Goal: Transaction & Acquisition: Purchase product/service

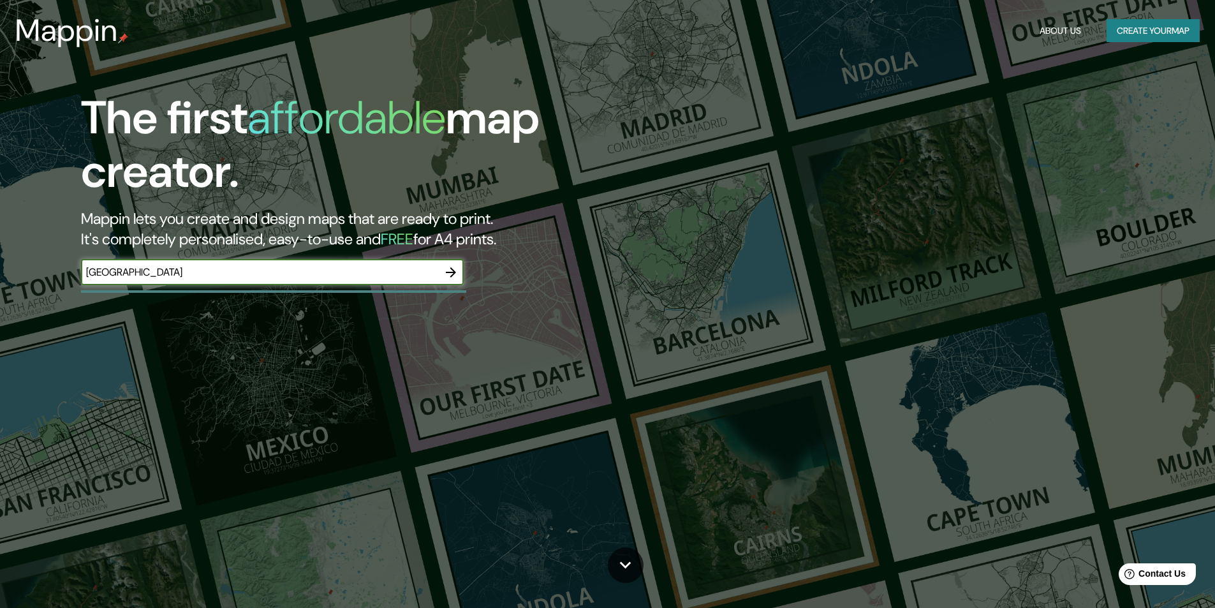
type input "[GEOGRAPHIC_DATA]"
click at [455, 272] on icon "button" at bounding box center [451, 272] width 10 height 10
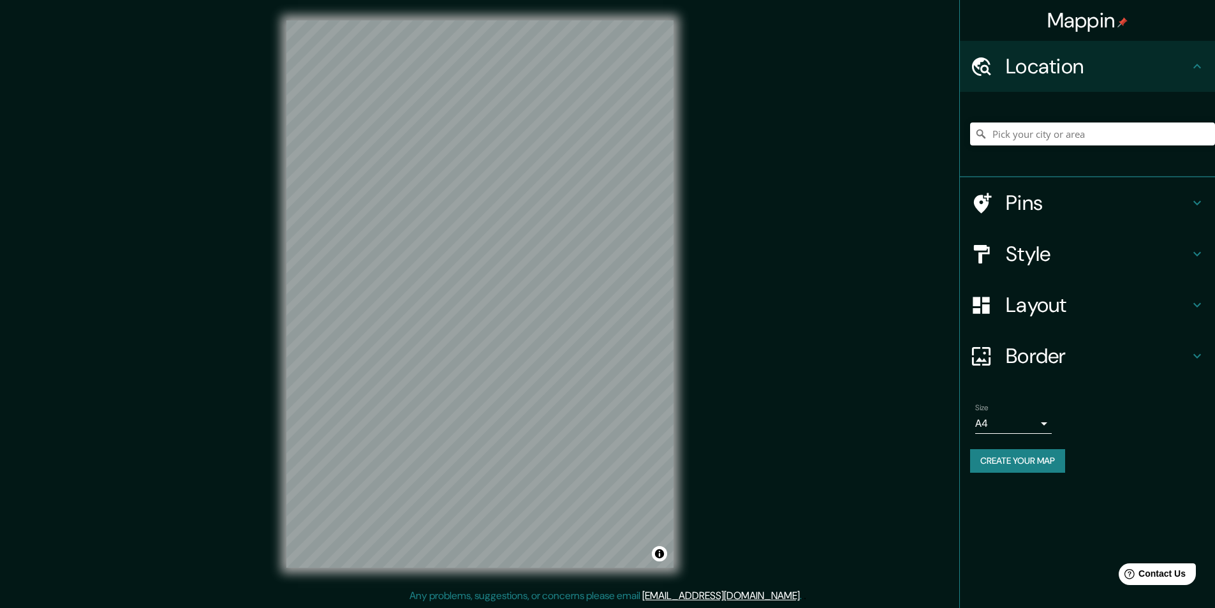
click at [675, 186] on div "© Mapbox © OpenStreetMap Improve this map" at bounding box center [480, 294] width 428 height 588
click at [1141, 136] on input "Pick your city or area" at bounding box center [1092, 133] width 245 height 23
type input "r"
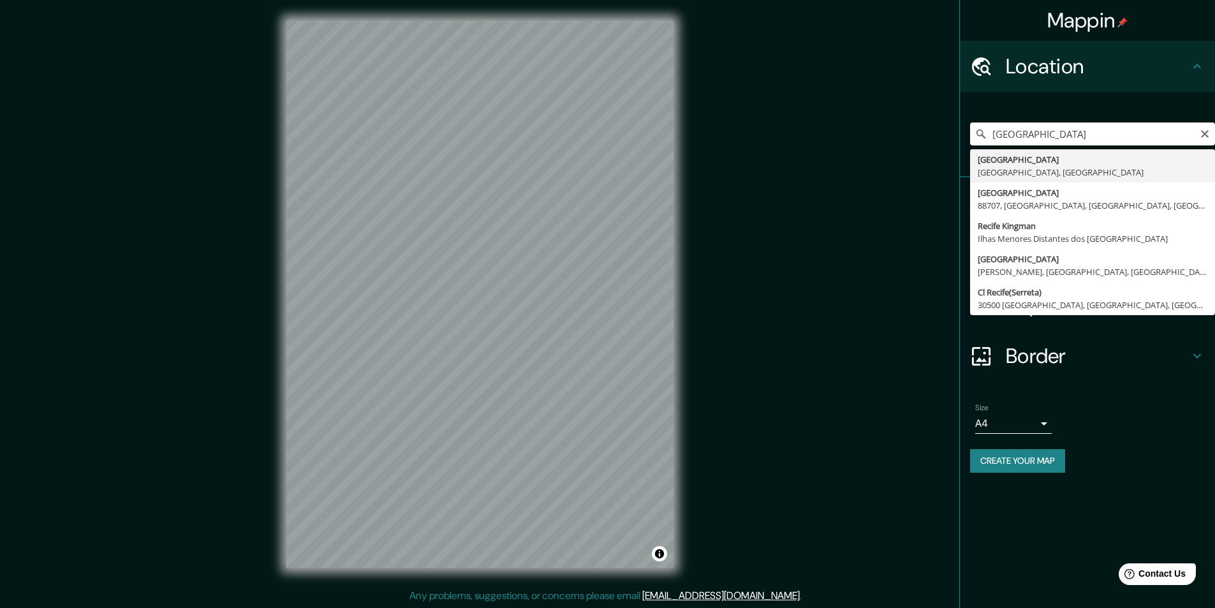
type input "[GEOGRAPHIC_DATA], [GEOGRAPHIC_DATA], [GEOGRAPHIC_DATA]"
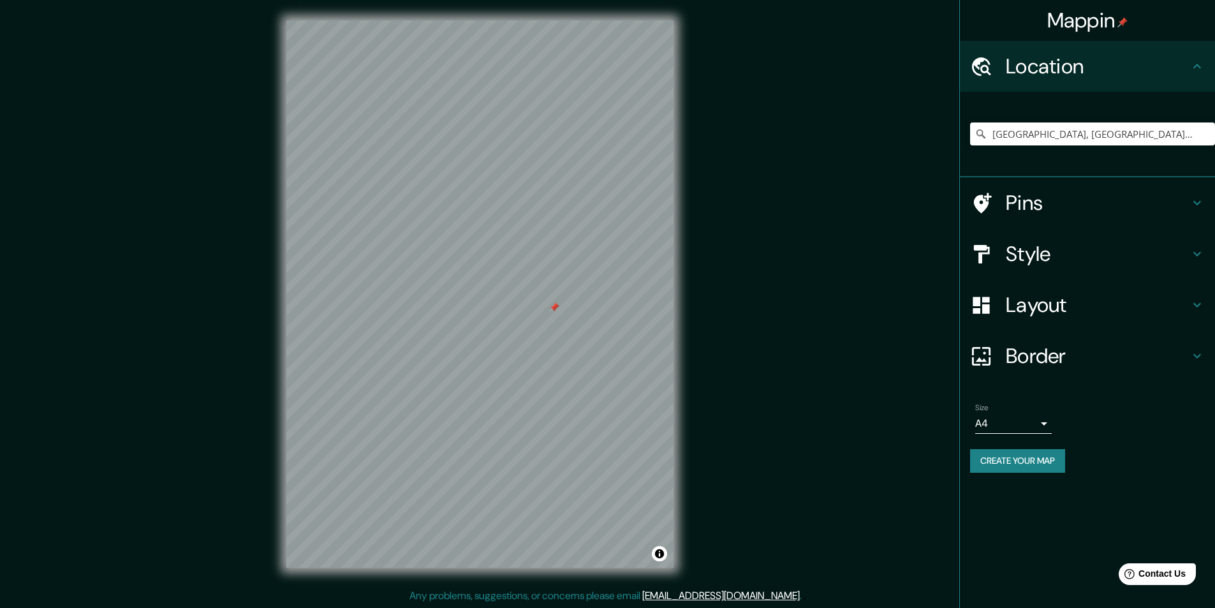
click at [555, 309] on div at bounding box center [554, 307] width 10 height 10
click at [530, 305] on div at bounding box center [531, 305] width 10 height 10
click at [530, 20] on div at bounding box center [479, 20] width 387 height 0
click at [535, 20] on div at bounding box center [479, 20] width 387 height 0
click at [531, 20] on div at bounding box center [479, 20] width 387 height 0
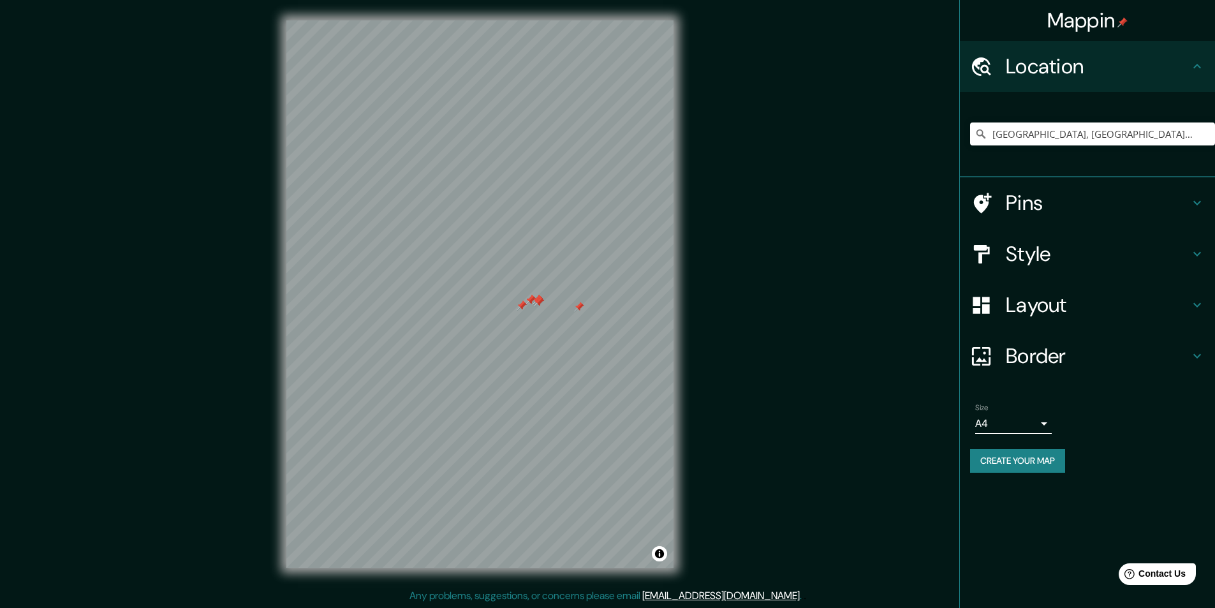
click at [517, 20] on div at bounding box center [479, 20] width 387 height 0
drag, startPoint x: 530, startPoint y: 305, endPoint x: 740, endPoint y: 238, distance: 221.0
click at [740, 238] on div "Mappin Location [GEOGRAPHIC_DATA], [GEOGRAPHIC_DATA], [GEOGRAPHIC_DATA] Pins St…" at bounding box center [607, 304] width 1215 height 608
click at [629, 20] on div at bounding box center [479, 20] width 387 height 0
click at [707, 309] on div "Mappin Location [GEOGRAPHIC_DATA], [GEOGRAPHIC_DATA], [GEOGRAPHIC_DATA] Pins St…" at bounding box center [607, 304] width 1215 height 608
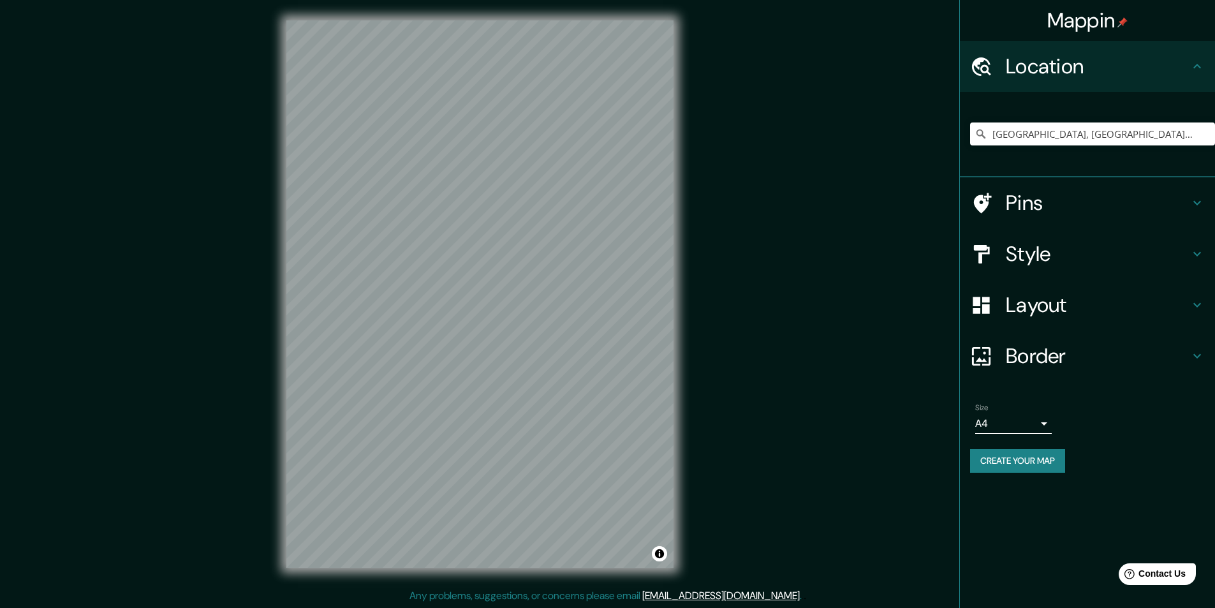
drag, startPoint x: 685, startPoint y: 200, endPoint x: 676, endPoint y: 112, distance: 88.5
click at [682, 111] on div "© Mapbox © OpenStreetMap Improve this map" at bounding box center [480, 294] width 428 height 588
click at [1024, 293] on h4 "Layout" at bounding box center [1098, 305] width 184 height 26
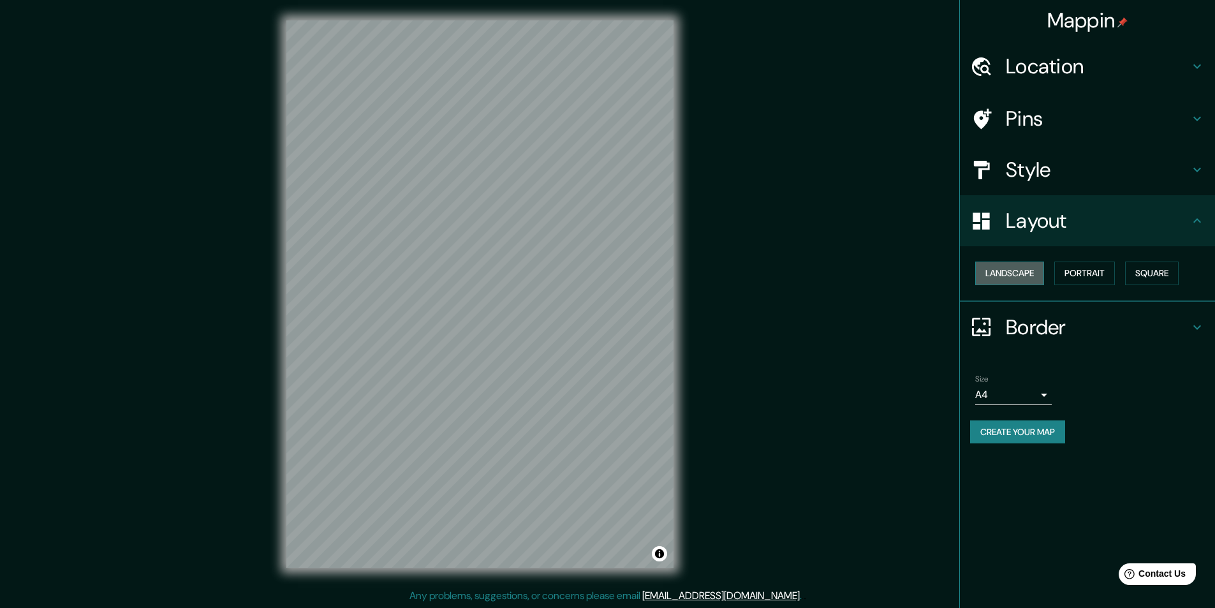
click at [1036, 274] on button "Landscape" at bounding box center [1009, 273] width 69 height 24
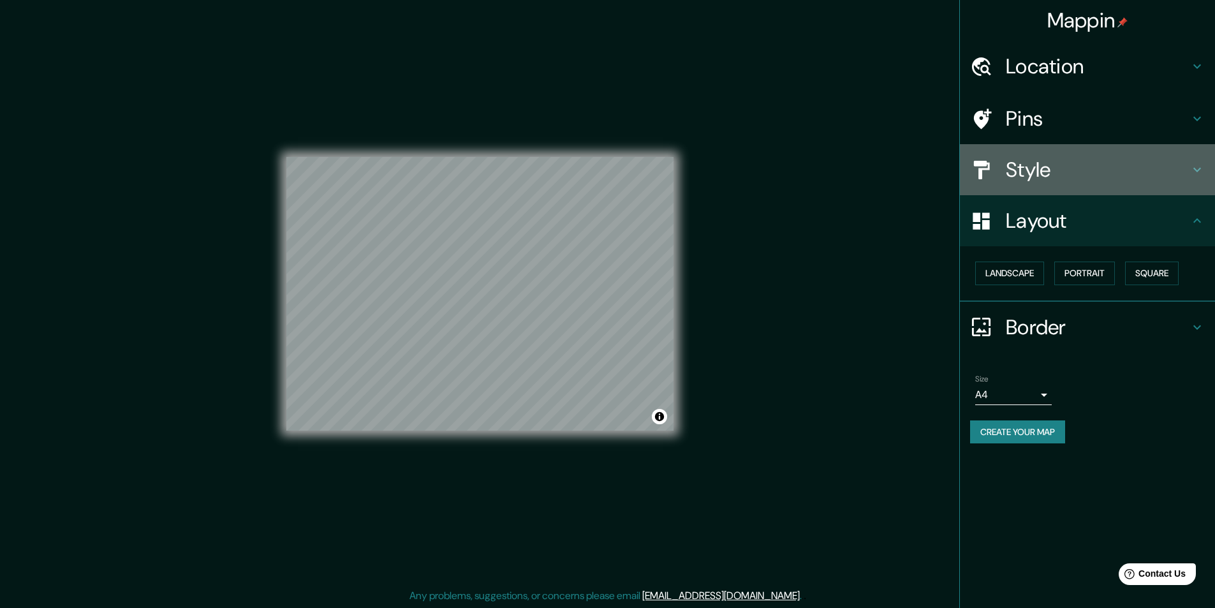
click at [1039, 187] on div "Style" at bounding box center [1087, 169] width 255 height 51
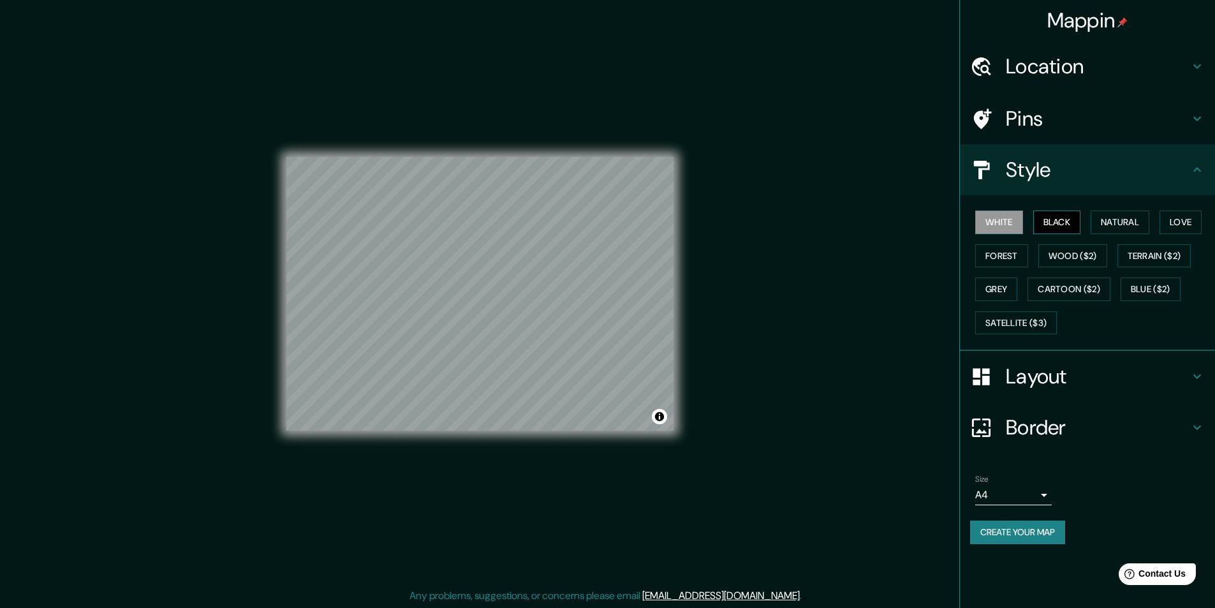
click at [1042, 216] on button "Black" at bounding box center [1057, 222] width 48 height 24
click at [1124, 215] on button "Natural" at bounding box center [1119, 222] width 59 height 24
click at [1015, 115] on h4 "Pins" at bounding box center [1098, 119] width 184 height 26
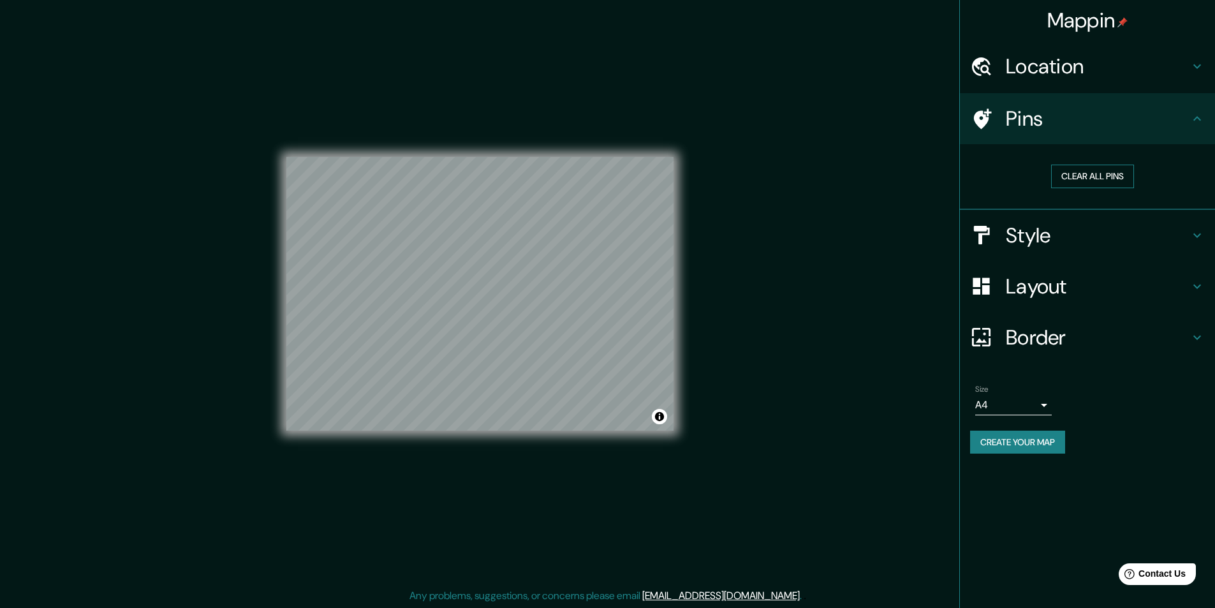
click at [1071, 173] on button "Clear all pins" at bounding box center [1092, 177] width 83 height 24
click at [1071, 245] on h4 "Style" at bounding box center [1098, 236] width 184 height 26
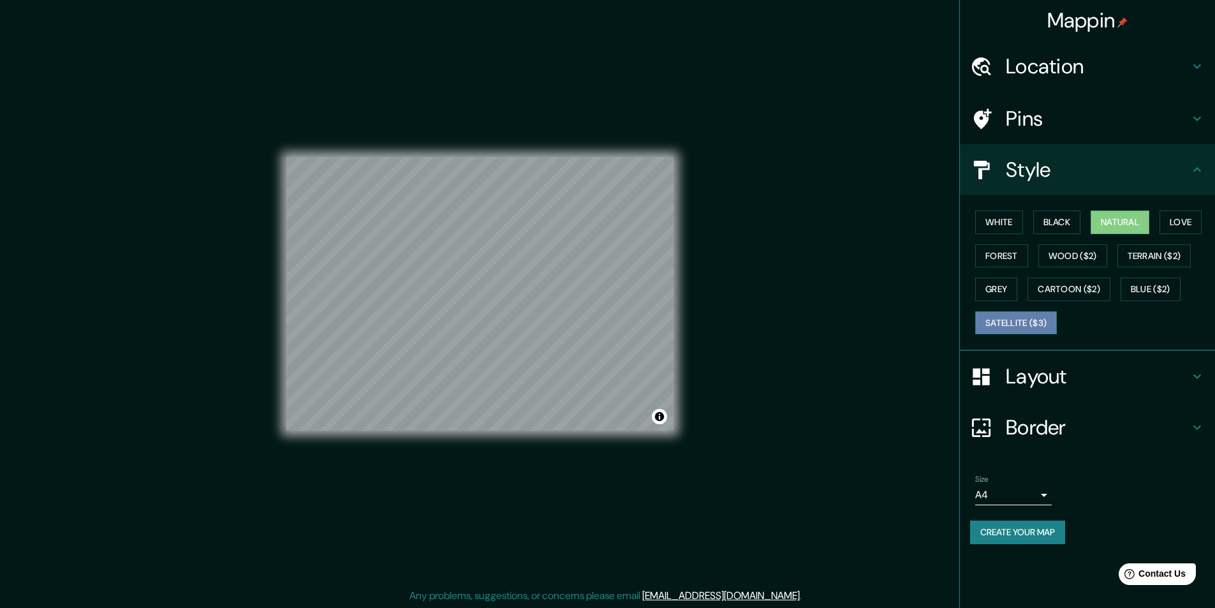
click at [1032, 314] on button "Satellite ($3)" at bounding box center [1016, 323] width 82 height 24
click at [999, 279] on button "Grey" at bounding box center [996, 289] width 42 height 24
click at [1018, 245] on button "Forest" at bounding box center [1001, 256] width 53 height 24
click at [1025, 217] on div "White Black Natural Love Forest Wood ($2) Terrain ($2) Grey Cartoon ($2) Blue (…" at bounding box center [1092, 272] width 245 height 134
click at [1004, 223] on button "White" at bounding box center [999, 222] width 48 height 24
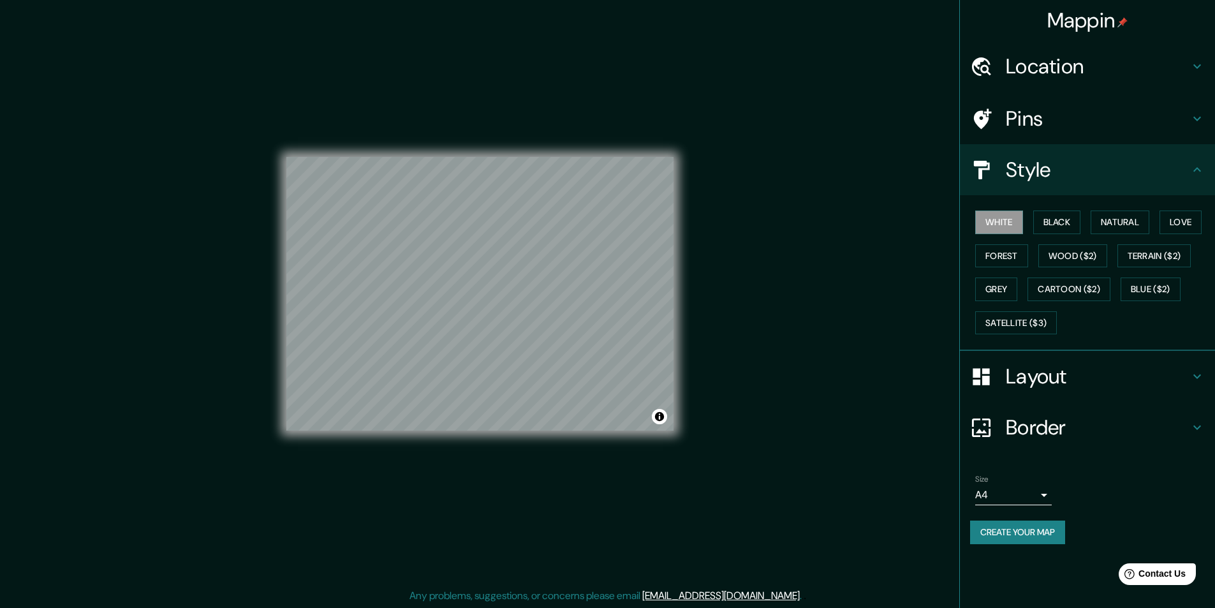
click at [1031, 221] on div "White Black Natural Love Forest Wood ($2) Terrain ($2) Grey Cartoon ($2) Blue (…" at bounding box center [1092, 272] width 245 height 134
click at [1054, 224] on button "Black" at bounding box center [1057, 222] width 48 height 24
click at [1136, 225] on button "Natural" at bounding box center [1119, 222] width 59 height 24
click at [608, 150] on div "© Mapbox © OpenStreetMap Improve this map" at bounding box center [479, 293] width 387 height 547
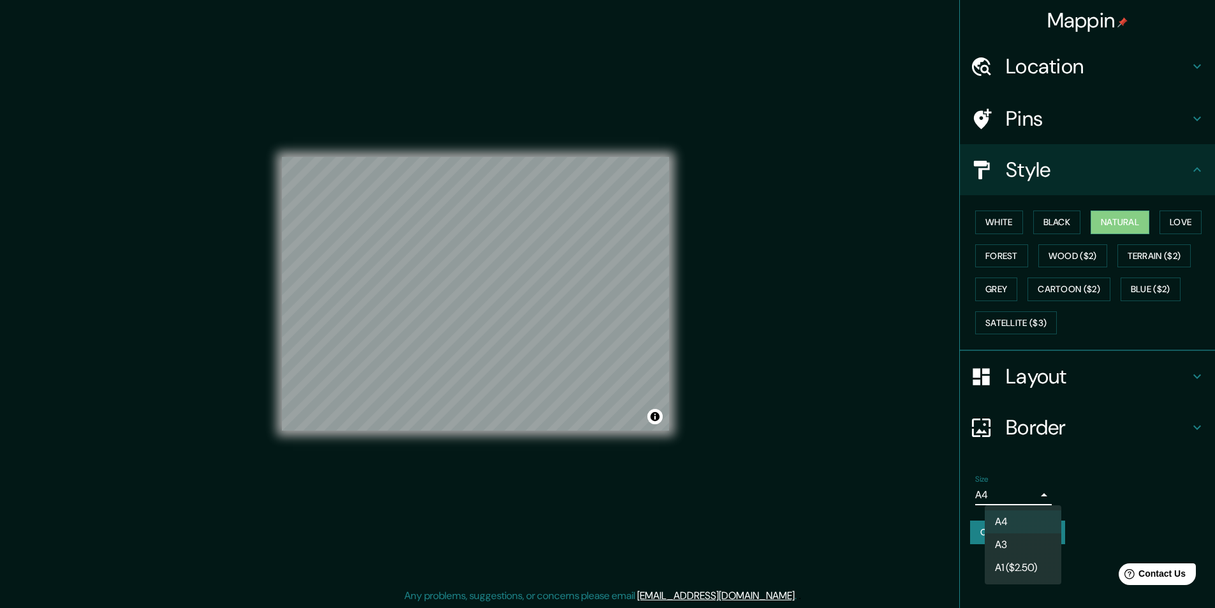
click at [1031, 490] on body "Mappin Location [GEOGRAPHIC_DATA], [GEOGRAPHIC_DATA], [GEOGRAPHIC_DATA] Pins St…" at bounding box center [607, 304] width 1215 height 608
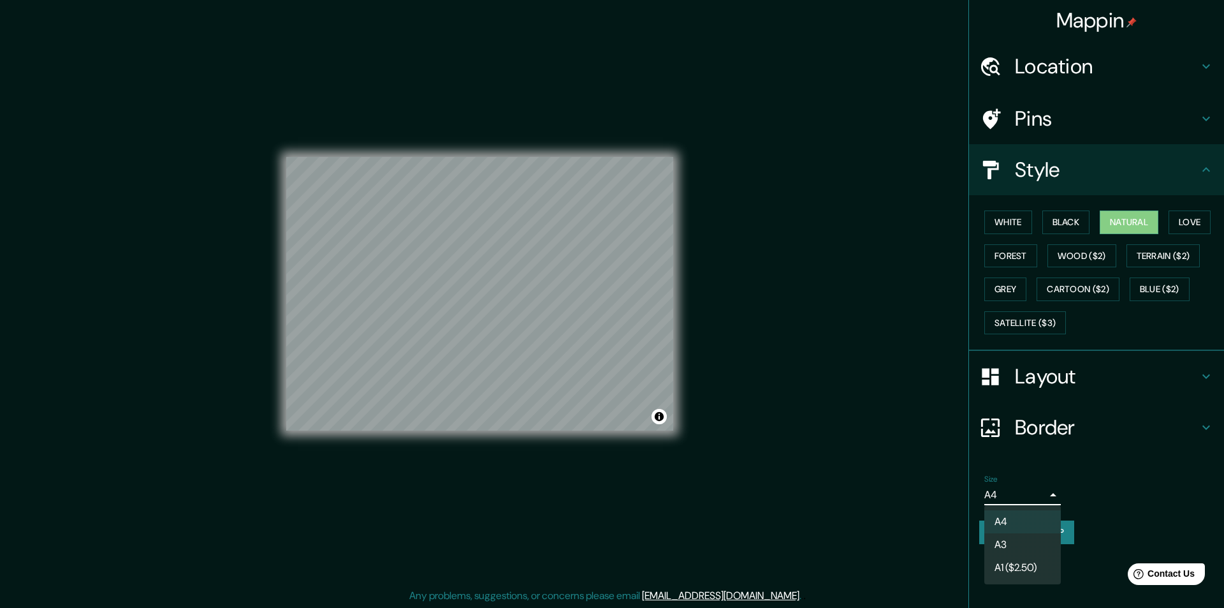
click at [1037, 547] on li "A3" at bounding box center [1023, 544] width 77 height 23
type input "a4"
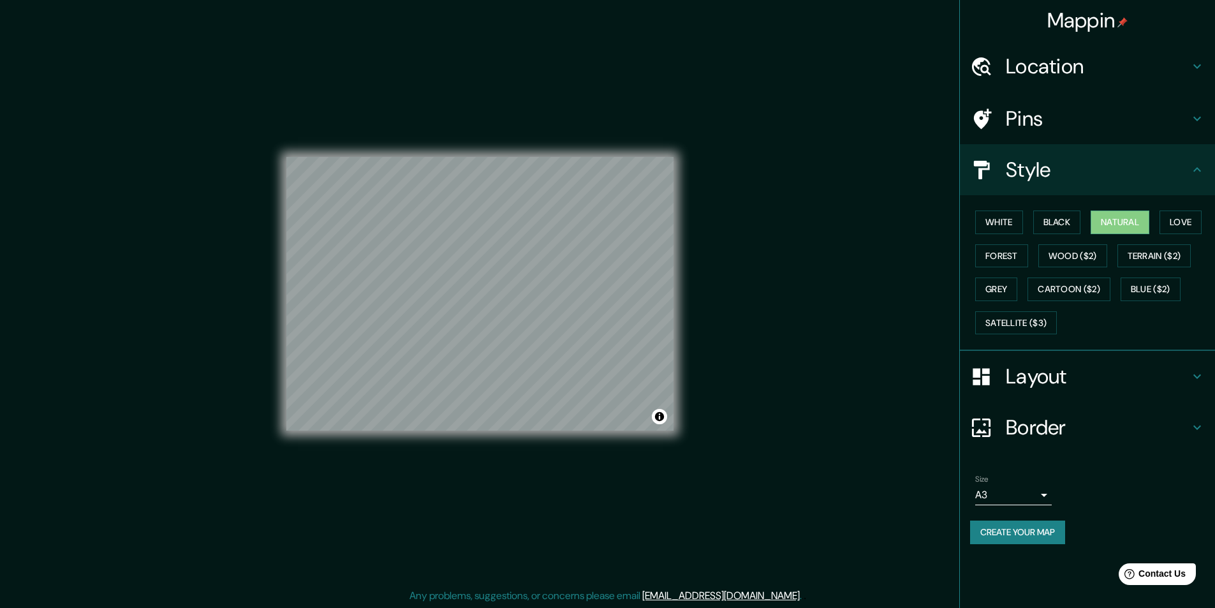
click at [1103, 3] on div "Mappin" at bounding box center [1087, 20] width 255 height 41
click at [1104, 31] on h4 "Mappin" at bounding box center [1087, 21] width 81 height 26
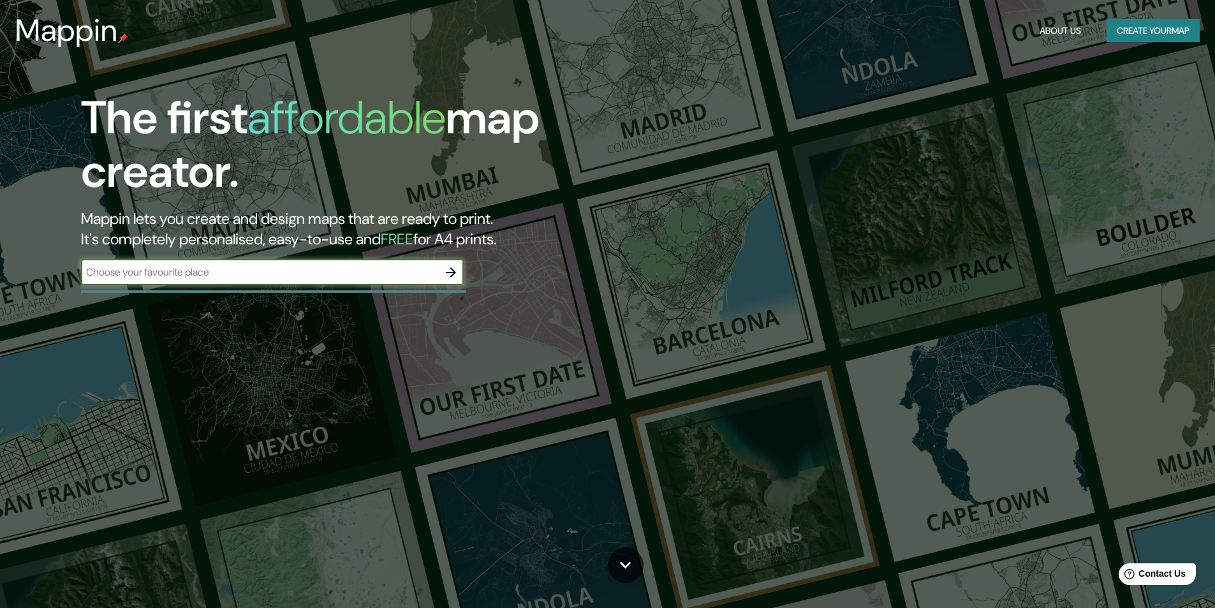
click at [1115, 29] on button "Create your map" at bounding box center [1152, 31] width 93 height 24
